Goal: Information Seeking & Learning: Learn about a topic

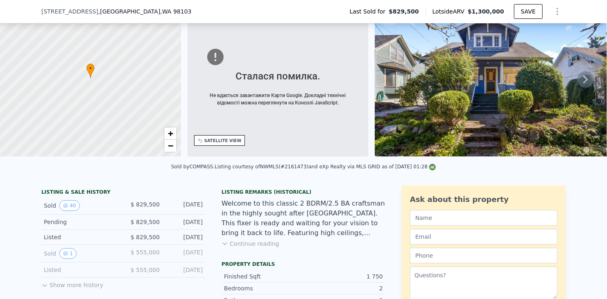
scroll to position [3, 0]
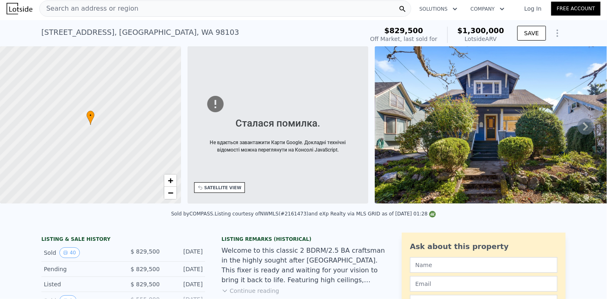
click at [121, 9] on span "Search an address or region" at bounding box center [89, 9] width 99 height 10
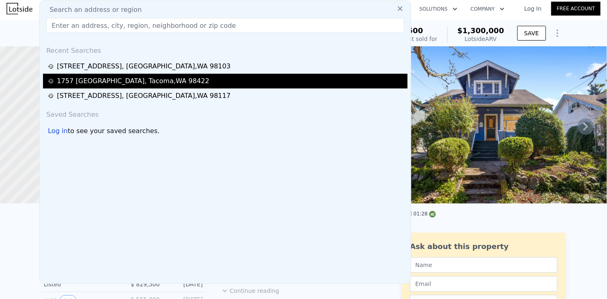
click at [112, 82] on div "[STREET_ADDRESS]" at bounding box center [133, 81] width 152 height 10
type input "3"
type input "2.25"
type input "3.5"
type input "1812"
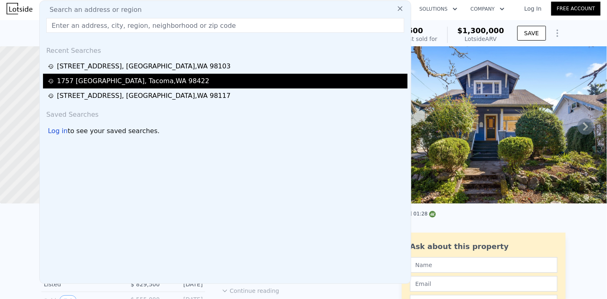
type input "3100"
type input "7500"
type input "11227"
type input "$ 1,017,000"
type input "6"
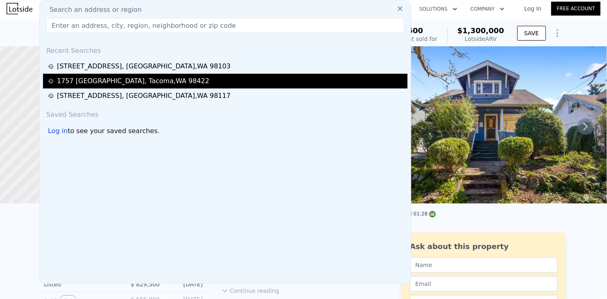
type input "$ 403,114"
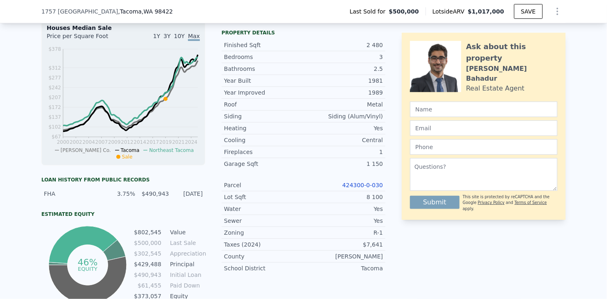
scroll to position [287, 0]
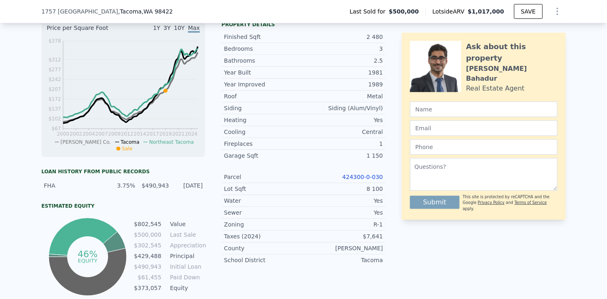
click at [353, 180] on link "424300-0-030" at bounding box center [362, 177] width 41 height 7
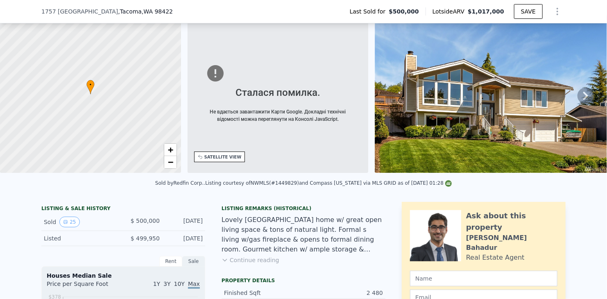
scroll to position [328, 0]
